Goal: Browse casually

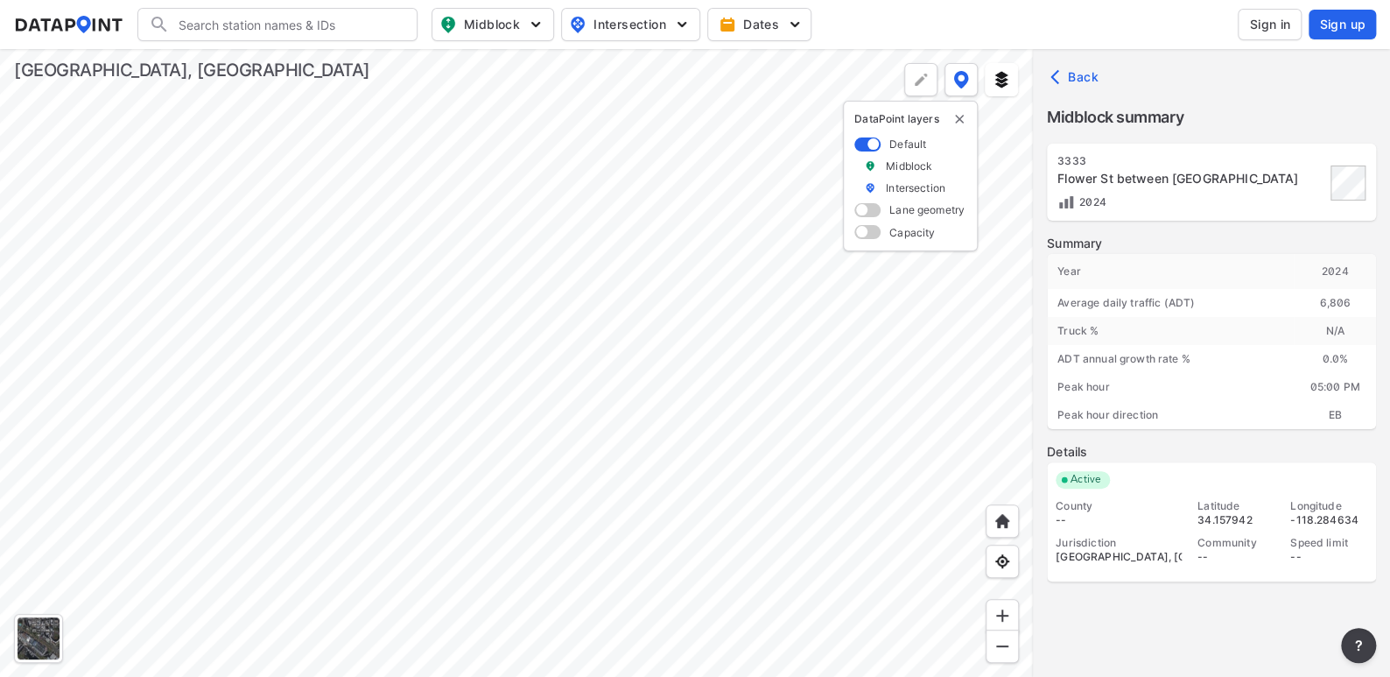
click at [202, 339] on div at bounding box center [516, 363] width 1033 height 628
click at [305, 427] on div at bounding box center [516, 363] width 1033 height 628
click at [666, 307] on div at bounding box center [516, 363] width 1033 height 628
click at [657, 262] on div at bounding box center [516, 363] width 1033 height 628
click at [610, 223] on div at bounding box center [516, 363] width 1033 height 628
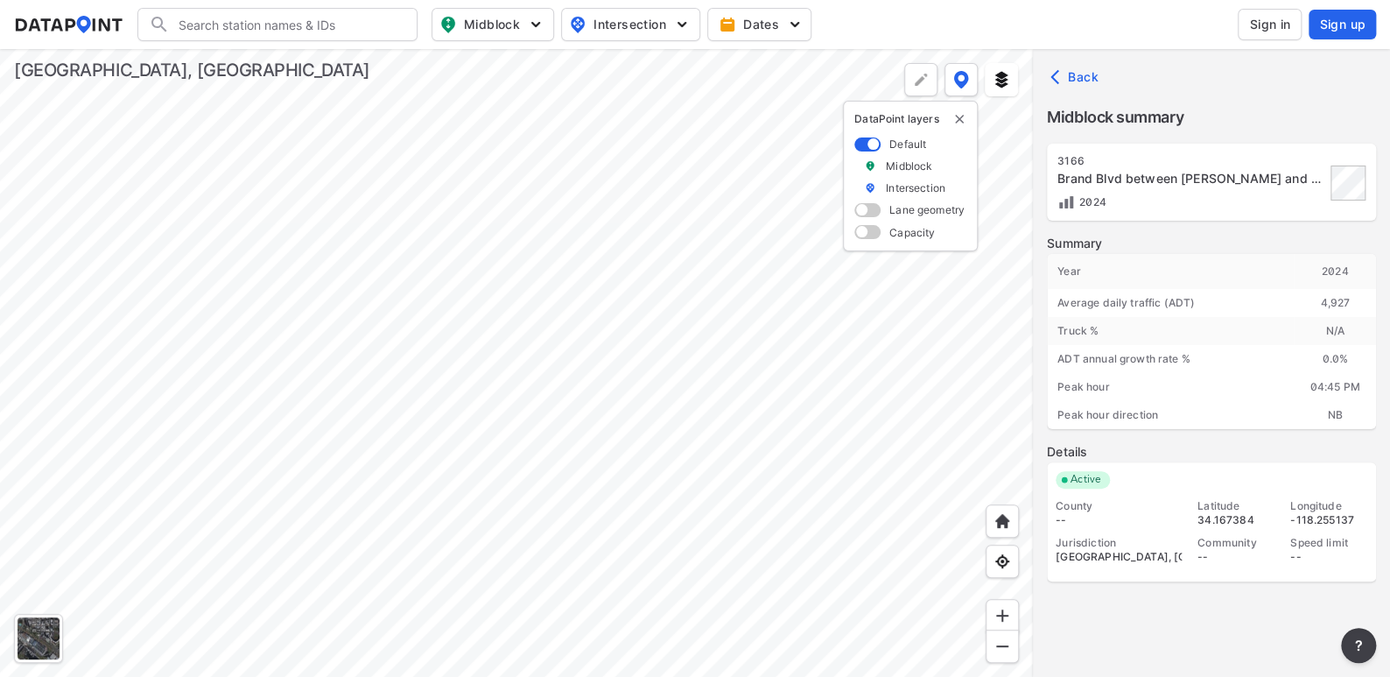
click at [616, 509] on div at bounding box center [516, 363] width 1033 height 628
click at [684, 348] on div at bounding box center [516, 363] width 1033 height 628
click at [633, 491] on div at bounding box center [516, 363] width 1033 height 628
click at [700, 390] on div at bounding box center [516, 363] width 1033 height 628
click at [664, 420] on div at bounding box center [516, 363] width 1033 height 628
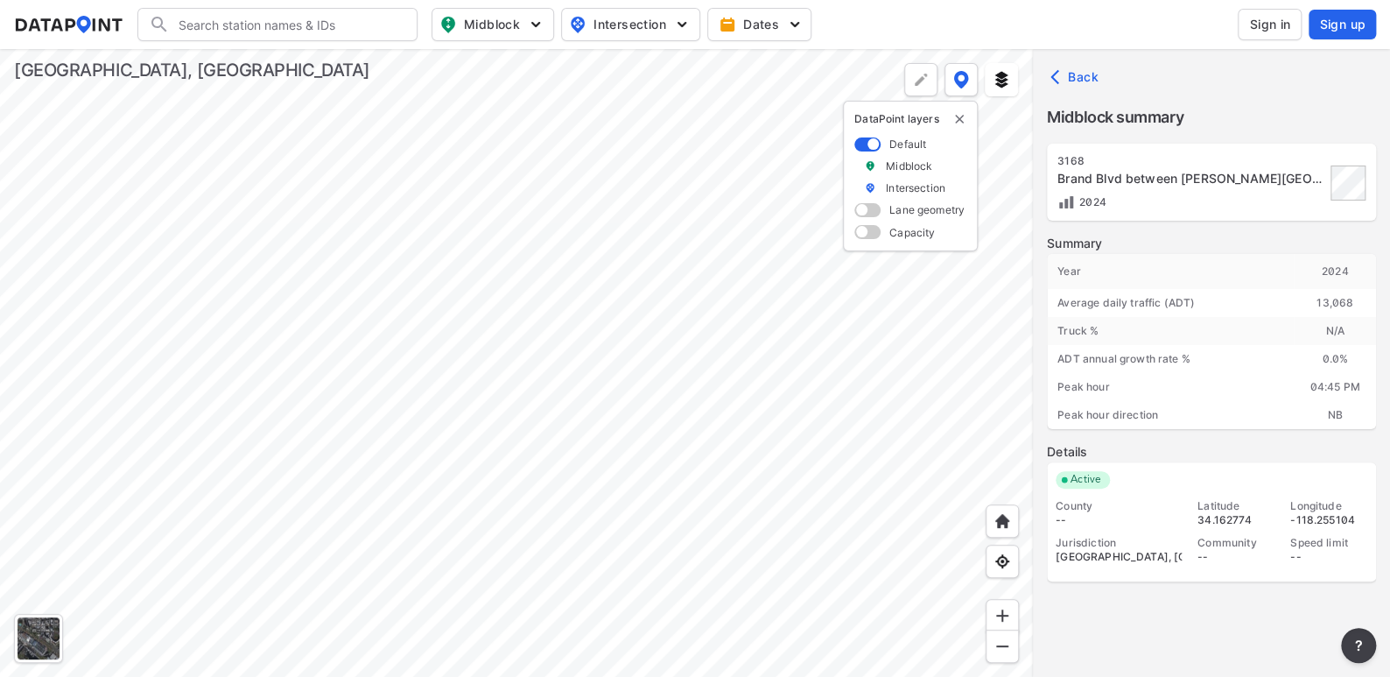
click at [690, 499] on div at bounding box center [516, 363] width 1033 height 628
